Goal: Task Accomplishment & Management: Manage account settings

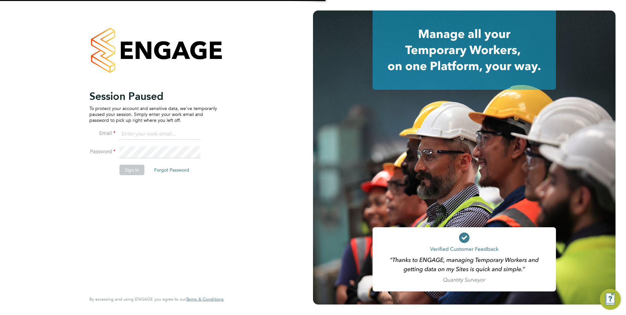
type input "[PERSON_NAME][EMAIL_ADDRESS][PERSON_NAME][DOMAIN_NAME]"
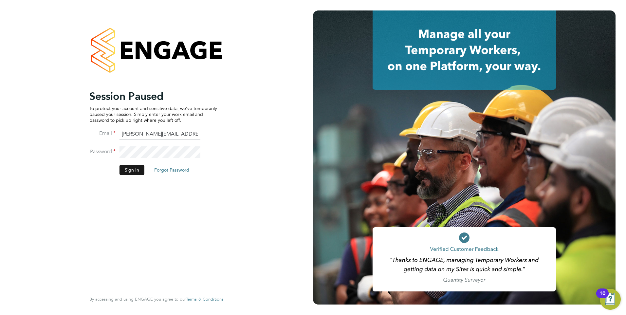
click at [136, 171] on button "Sign In" at bounding box center [132, 170] width 25 height 10
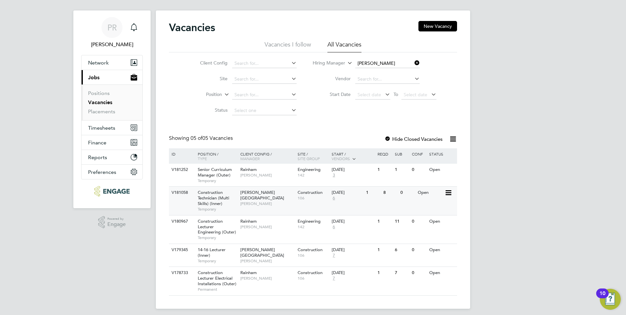
scroll to position [12, 0]
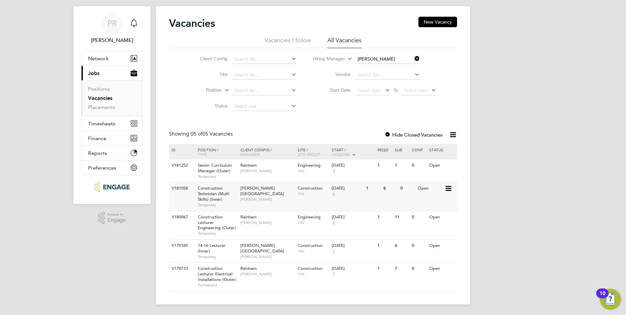
click at [298, 194] on span "106" at bounding box center [313, 193] width 31 height 5
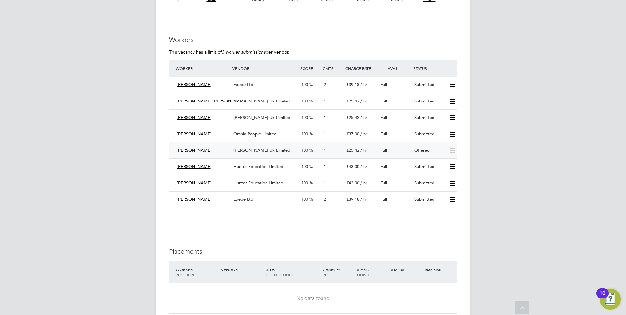
click at [435, 152] on div "Offered" at bounding box center [429, 150] width 34 height 11
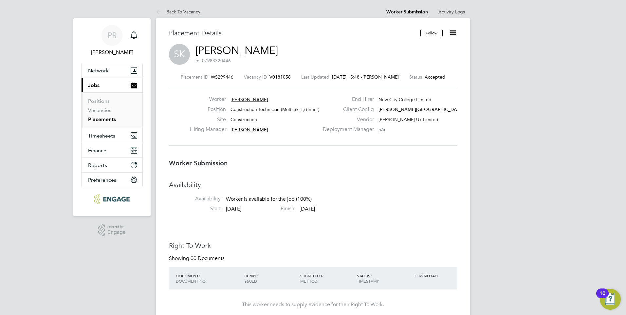
click at [181, 10] on link "Back To Vacancy" at bounding box center [178, 12] width 45 height 6
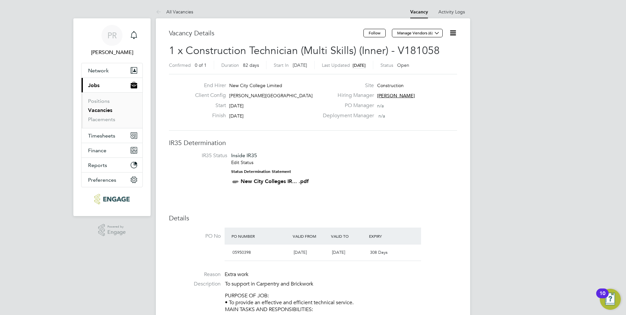
click at [99, 111] on link "Vacancies" at bounding box center [100, 110] width 24 height 6
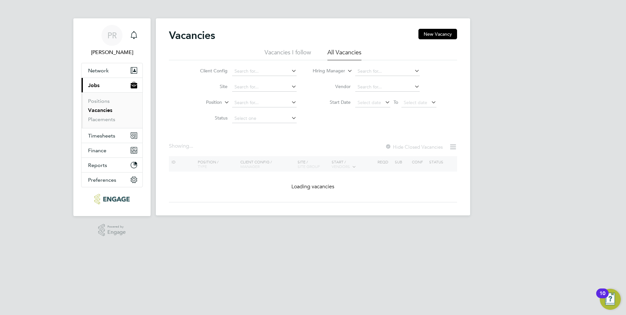
click at [306, 54] on li "Vacancies I follow" at bounding box center [288, 54] width 47 height 12
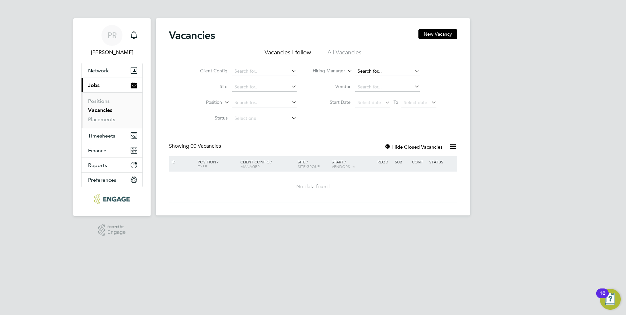
click at [379, 67] on input at bounding box center [387, 71] width 65 height 9
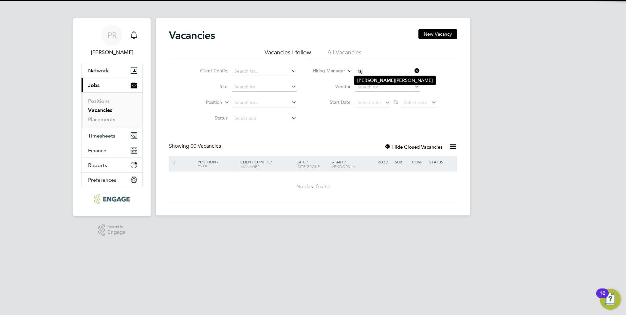
click at [401, 82] on li "Raj Ali" at bounding box center [395, 80] width 81 height 9
type input "Raj Ali"
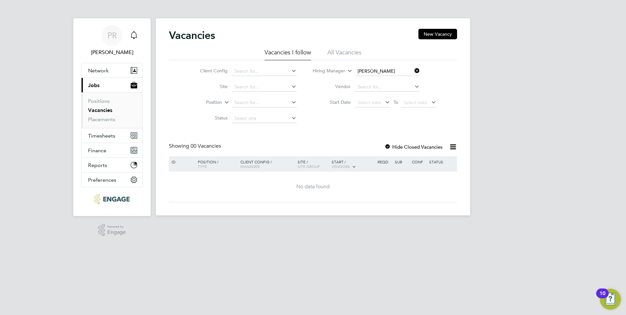
click at [365, 58] on ul "Vacancies I follow All Vacancies" at bounding box center [313, 54] width 288 height 12
click at [360, 56] on li "All Vacancies" at bounding box center [344, 54] width 34 height 12
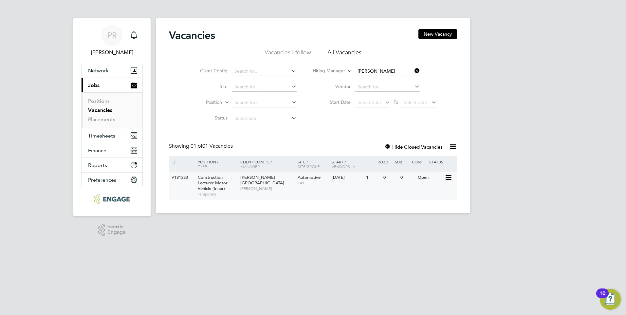
click at [256, 189] on div "V181333 Construction Lecturer Motor Vehicle (Inner) Temporary Hackney Campus Ra…" at bounding box center [313, 186] width 288 height 28
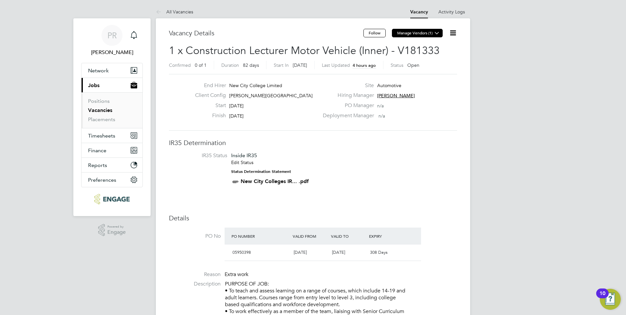
click at [438, 33] on icon at bounding box center [437, 32] width 5 height 5
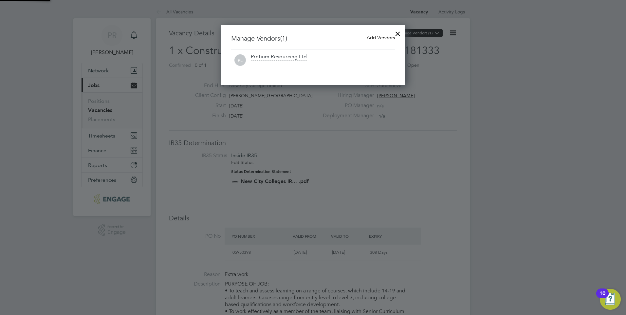
scroll to position [61, 185]
click at [397, 33] on div at bounding box center [398, 32] width 12 height 12
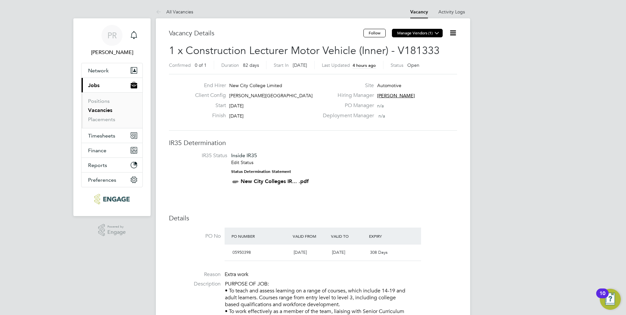
click at [410, 35] on button "Manage Vendors (1)" at bounding box center [417, 33] width 51 height 9
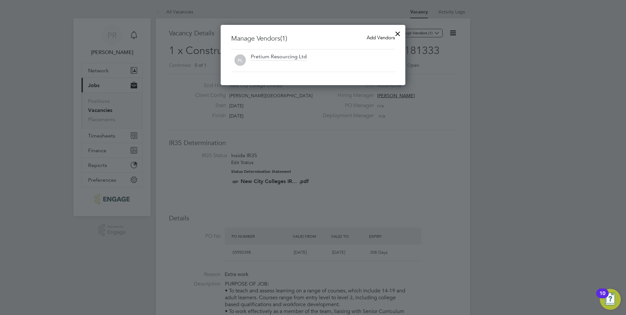
click at [372, 35] on span "Add Vendors" at bounding box center [381, 37] width 28 height 6
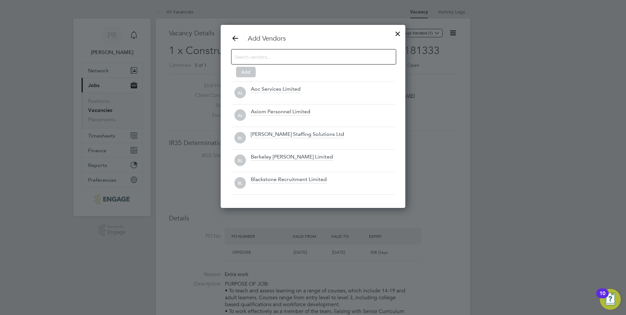
scroll to position [184, 185]
click at [399, 31] on div at bounding box center [398, 32] width 12 height 12
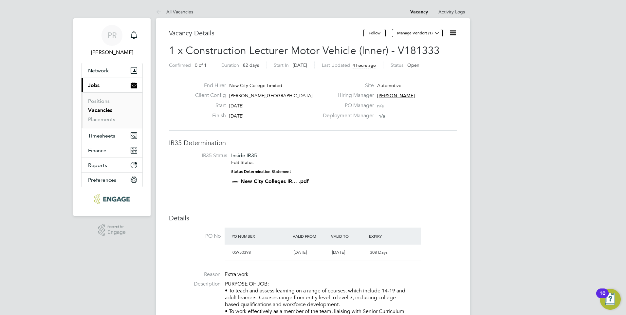
click at [173, 9] on link "All Vacancies" at bounding box center [174, 12] width 37 height 6
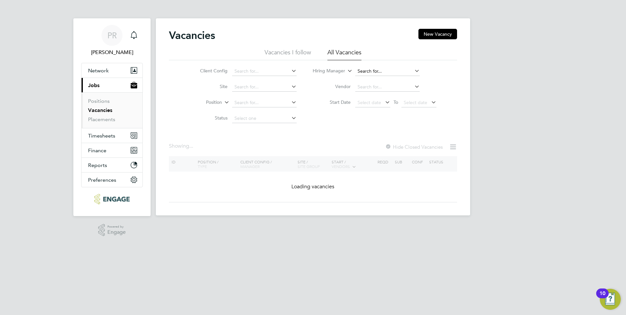
click at [369, 67] on input at bounding box center [387, 71] width 65 height 9
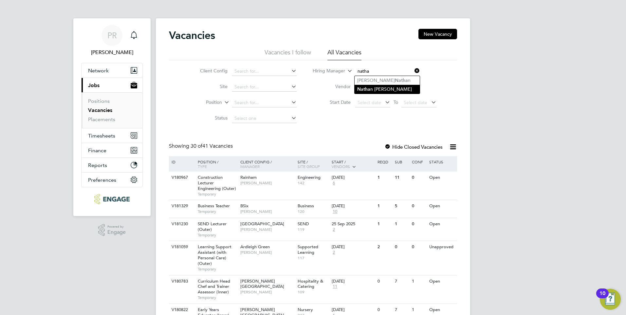
click at [375, 86] on li "Natha n Morris" at bounding box center [387, 89] width 65 height 9
type input "[PERSON_NAME]"
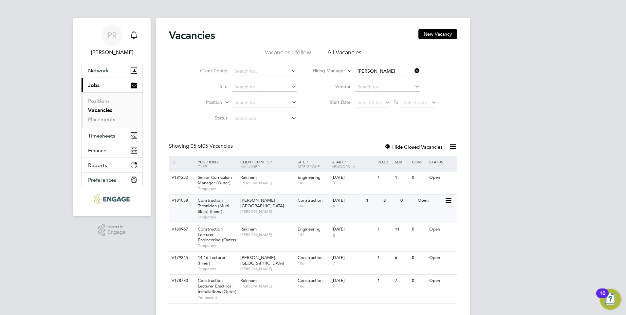
click at [261, 209] on span "[PERSON_NAME]" at bounding box center [267, 211] width 54 height 5
click at [216, 255] on span "14-16 Lecturer (Inner)" at bounding box center [212, 260] width 28 height 11
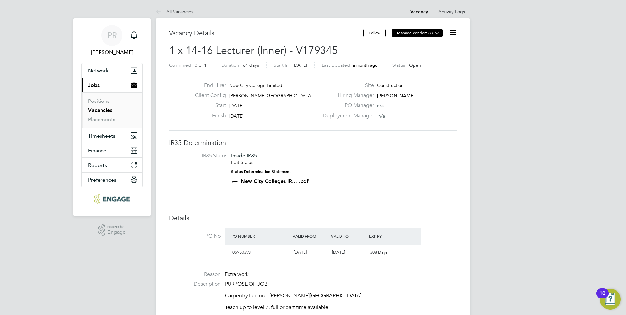
click at [411, 30] on button "Manage Vendors (7)" at bounding box center [417, 33] width 51 height 9
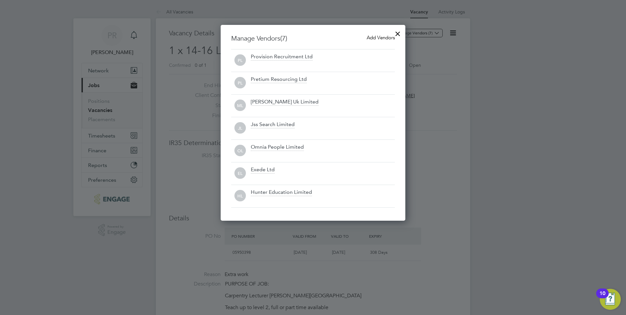
click at [397, 35] on div at bounding box center [398, 32] width 12 height 12
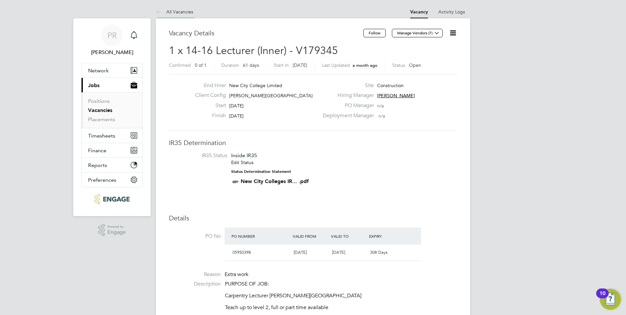
click at [182, 10] on link "All Vacancies" at bounding box center [174, 12] width 37 height 6
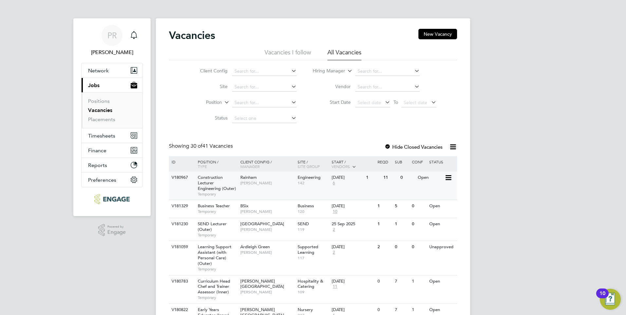
click at [203, 190] on span "Construction Lecturer Engineering (Outer)" at bounding box center [217, 183] width 38 height 17
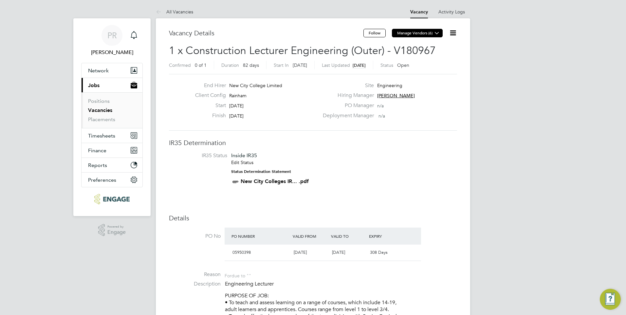
click at [415, 34] on button "Manage Vendors (6)" at bounding box center [417, 33] width 51 height 9
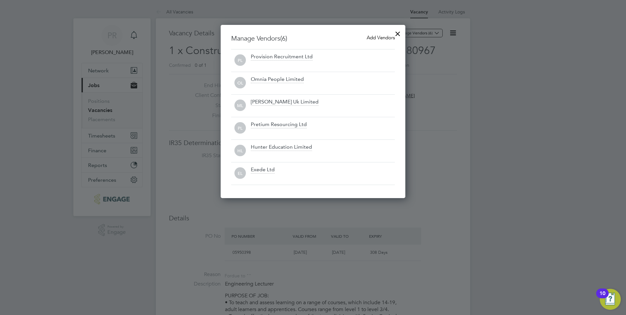
click at [395, 32] on div at bounding box center [398, 32] width 12 height 12
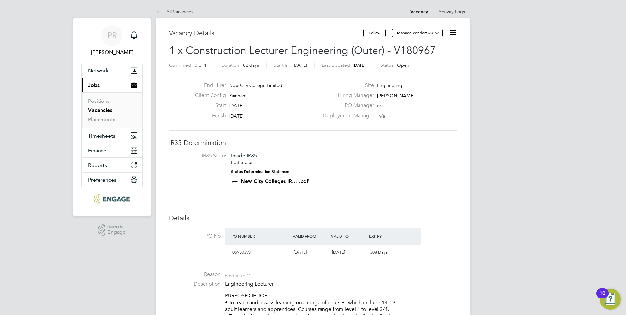
click at [171, 12] on link "All Vacancies" at bounding box center [174, 12] width 37 height 6
